Goal: Task Accomplishment & Management: Use online tool/utility

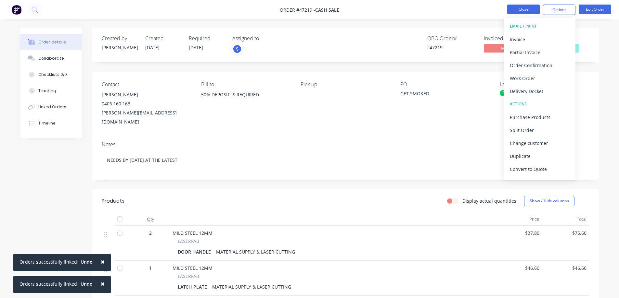
click at [518, 6] on button "Close" at bounding box center [523, 10] width 32 height 10
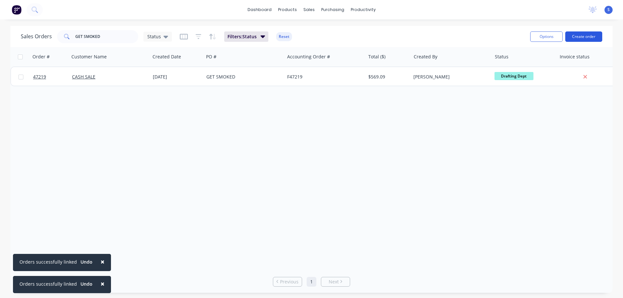
click at [589, 38] on button "Create order" at bounding box center [584, 36] width 37 height 10
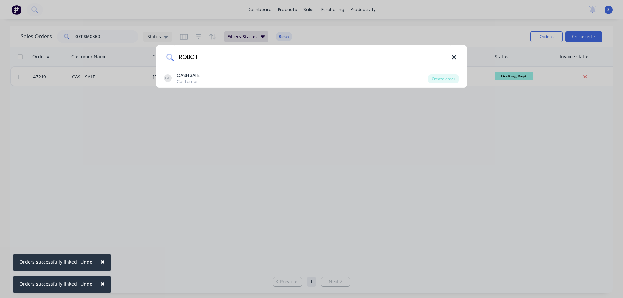
type input "ROBOT"
click at [455, 56] on icon at bounding box center [454, 57] width 4 height 4
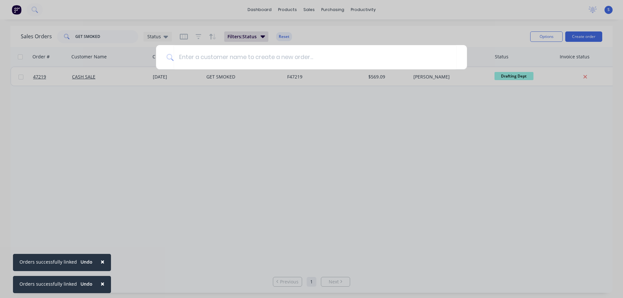
click at [361, 27] on div at bounding box center [311, 149] width 623 height 298
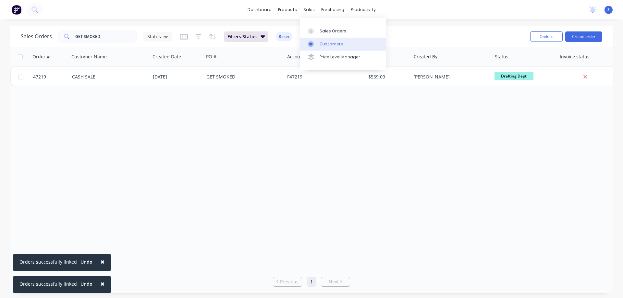
click at [324, 42] on div "Customers" at bounding box center [331, 44] width 23 height 6
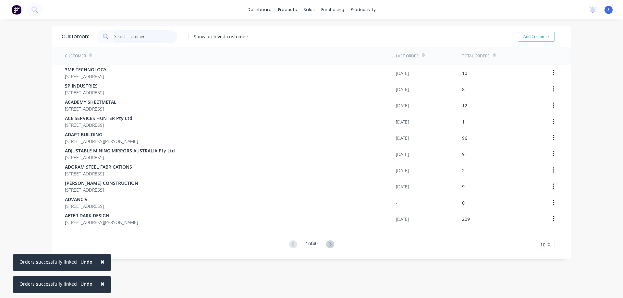
click at [140, 38] on input "text" at bounding box center [145, 36] width 63 height 13
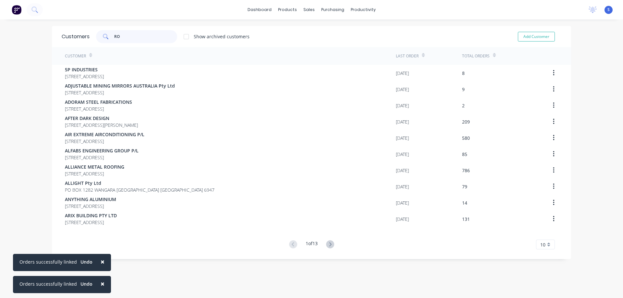
type input "R"
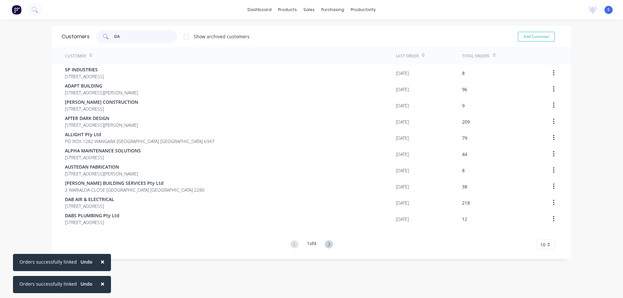
type input "D"
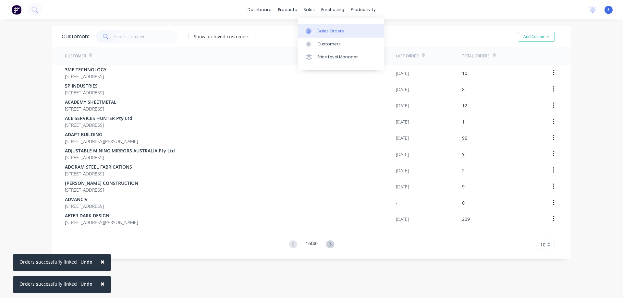
click at [313, 26] on link "Sales Orders" at bounding box center [341, 30] width 86 height 13
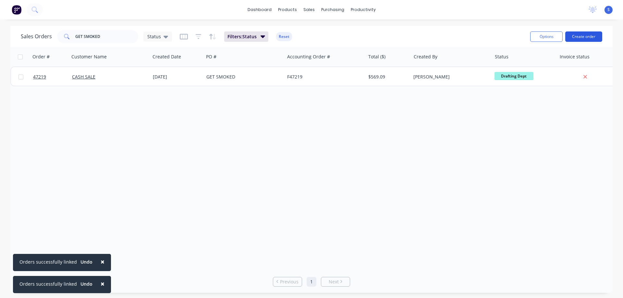
click at [577, 37] on button "Create order" at bounding box center [584, 36] width 37 height 10
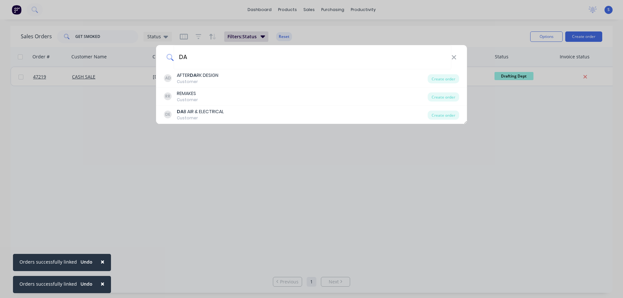
type input "D"
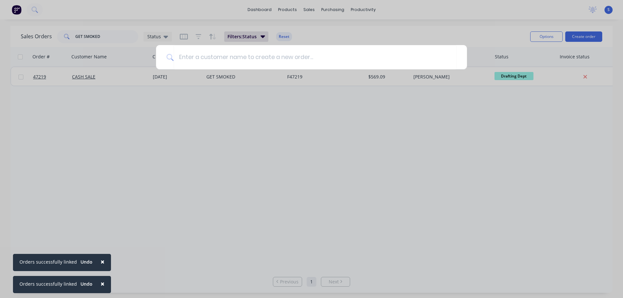
click at [363, 31] on div at bounding box center [311, 149] width 623 height 298
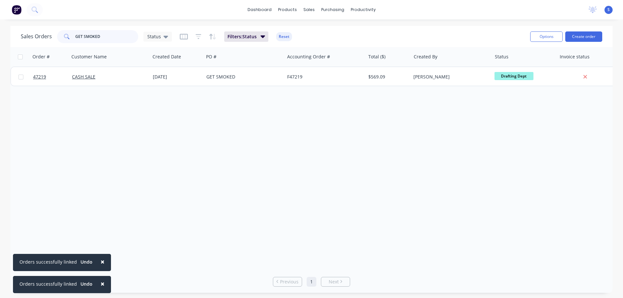
drag, startPoint x: 109, startPoint y: 35, endPoint x: 0, endPoint y: 47, distance: 109.4
click at [0, 46] on div "Sales Orders GET SMOKED Status Filters: Status Reset Options Create order Order…" at bounding box center [311, 159] width 623 height 267
type input "ROBOTIC SYSTEMS"
click at [255, 40] on button "Filters: Status" at bounding box center [246, 36] width 44 height 10
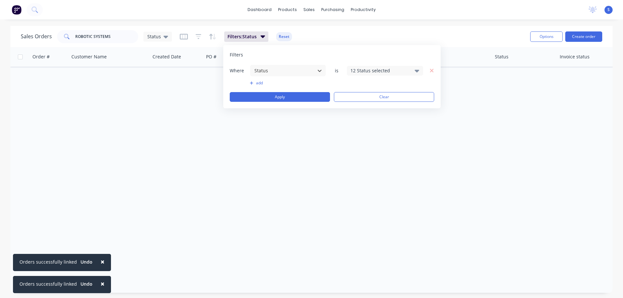
click at [374, 67] on div "12 Status selected" at bounding box center [380, 70] width 59 height 7
click at [358, 120] on div at bounding box center [357, 119] width 13 height 13
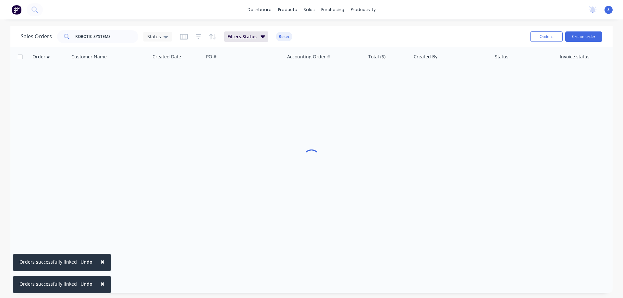
click at [483, 30] on div "Sales Orders ROBOTIC SYSTEMS Status Filters: Status Reset" at bounding box center [273, 37] width 505 height 16
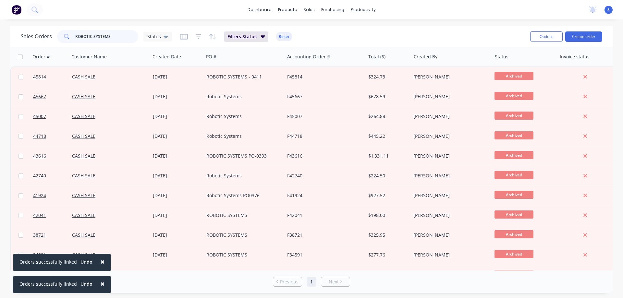
drag, startPoint x: 117, startPoint y: 37, endPoint x: 58, endPoint y: 34, distance: 58.8
click at [58, 34] on div "ROBOTIC SYSTEMS" at bounding box center [97, 36] width 81 height 13
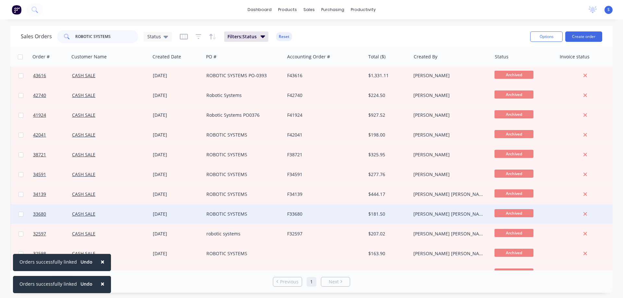
scroll to position [97, 0]
